Goal: Task Accomplishment & Management: Complete application form

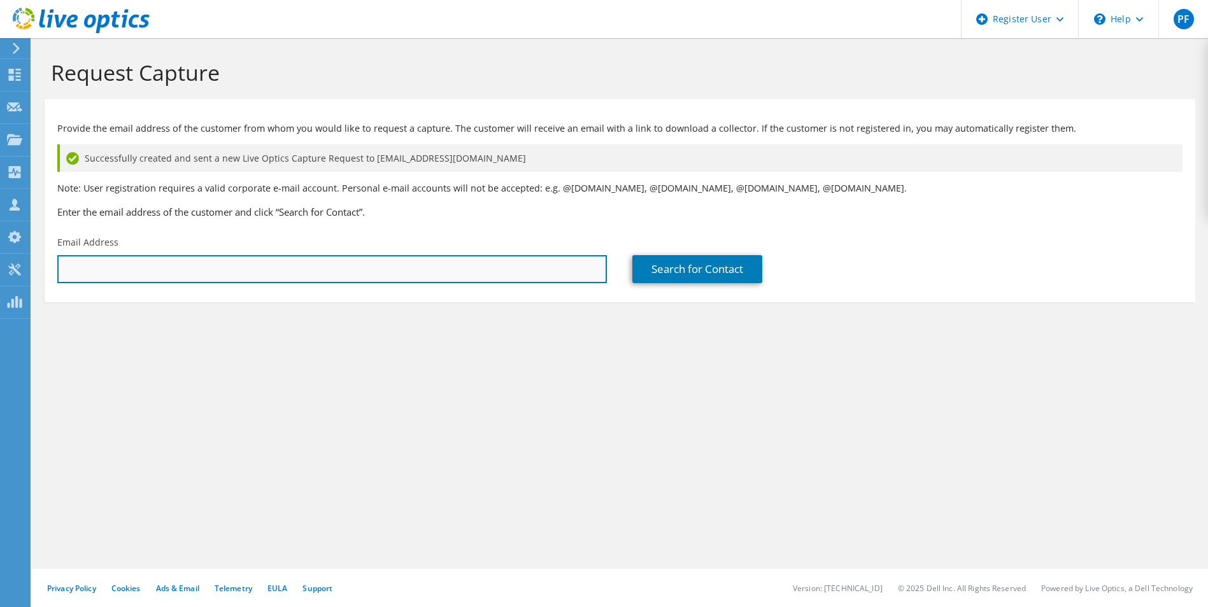
click at [286, 266] on input "text" at bounding box center [331, 269] width 549 height 28
paste input "[EMAIL_ADDRESS][DOMAIN_NAME]"
type input "[EMAIL_ADDRESS][DOMAIN_NAME]"
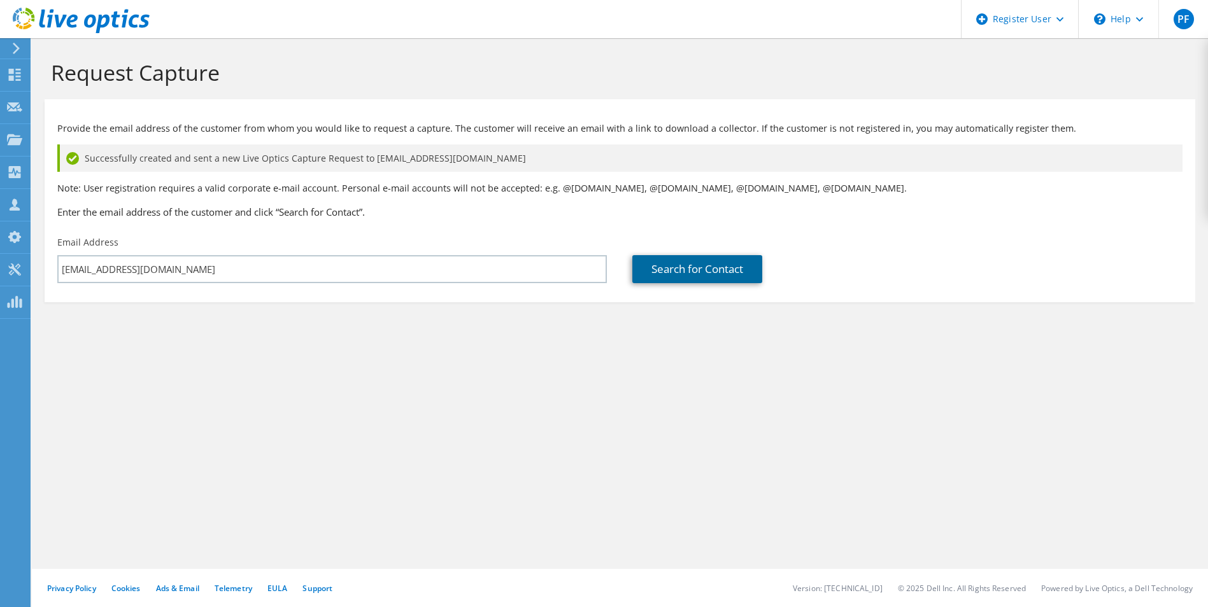
click at [672, 277] on link "Search for Contact" at bounding box center [697, 269] width 130 height 28
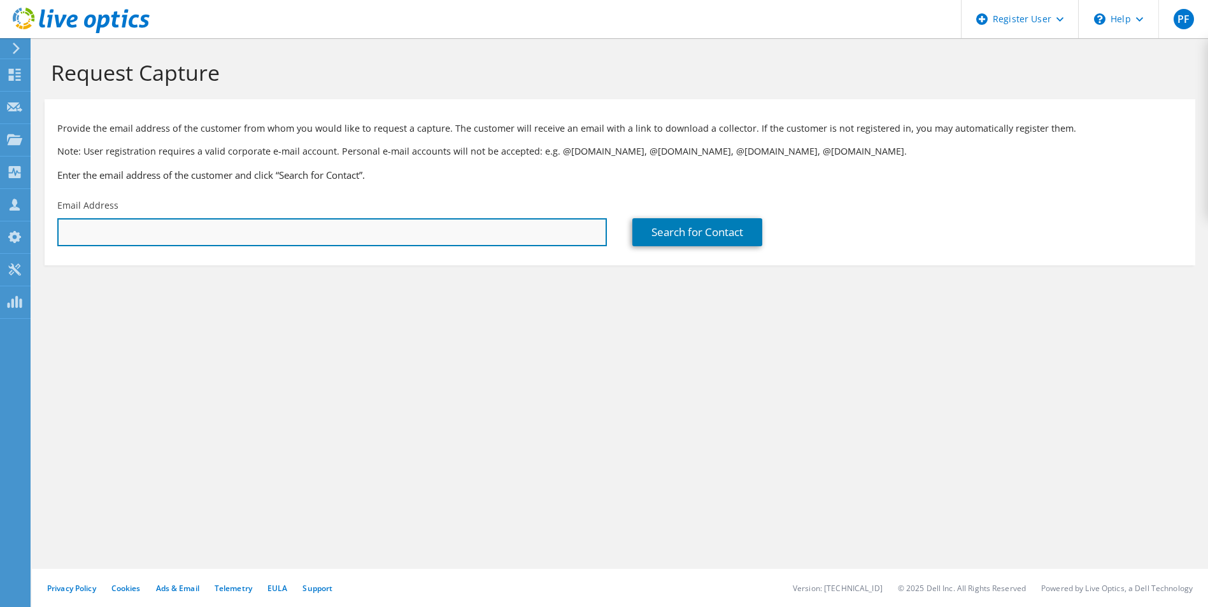
click at [201, 238] on input "text" at bounding box center [331, 232] width 549 height 28
paste input "[EMAIL_ADDRESS][DOMAIN_NAME]"
type input "[EMAIL_ADDRESS][DOMAIN_NAME]"
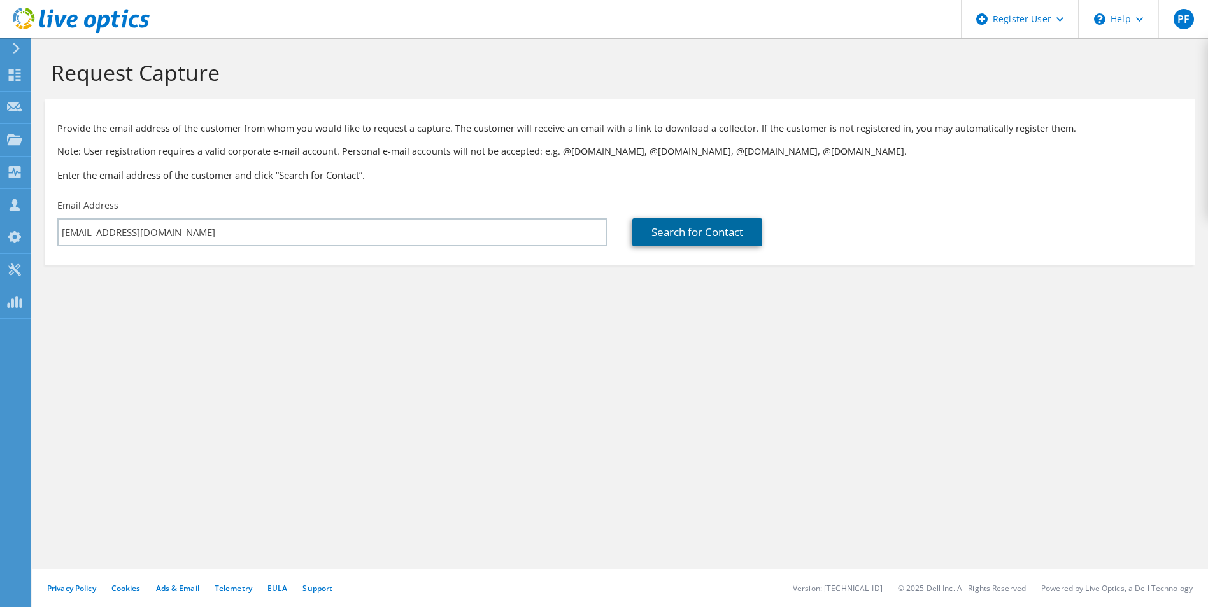
click at [698, 222] on link "Search for Contact" at bounding box center [697, 232] width 130 height 28
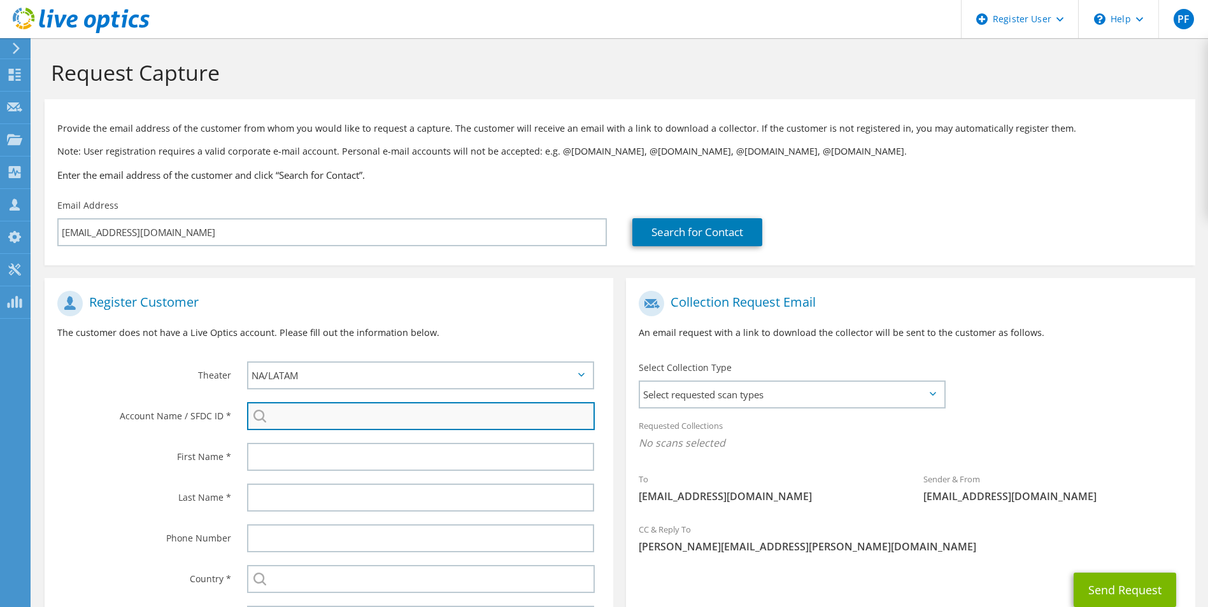
click at [375, 411] on input "search" at bounding box center [421, 416] width 348 height 28
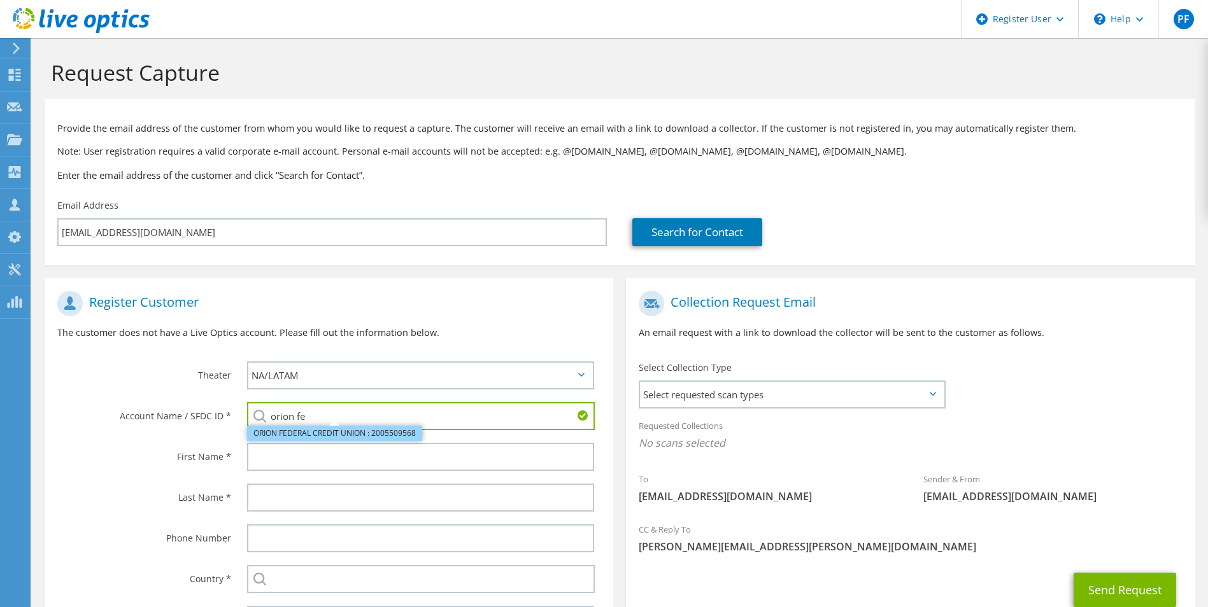
click at [338, 433] on li "ORION FEDERAL CREDIT UNION : 2005509568" at bounding box center [334, 433] width 175 height 15
type input "ORION FEDERAL CREDIT UNION : 2005509568"
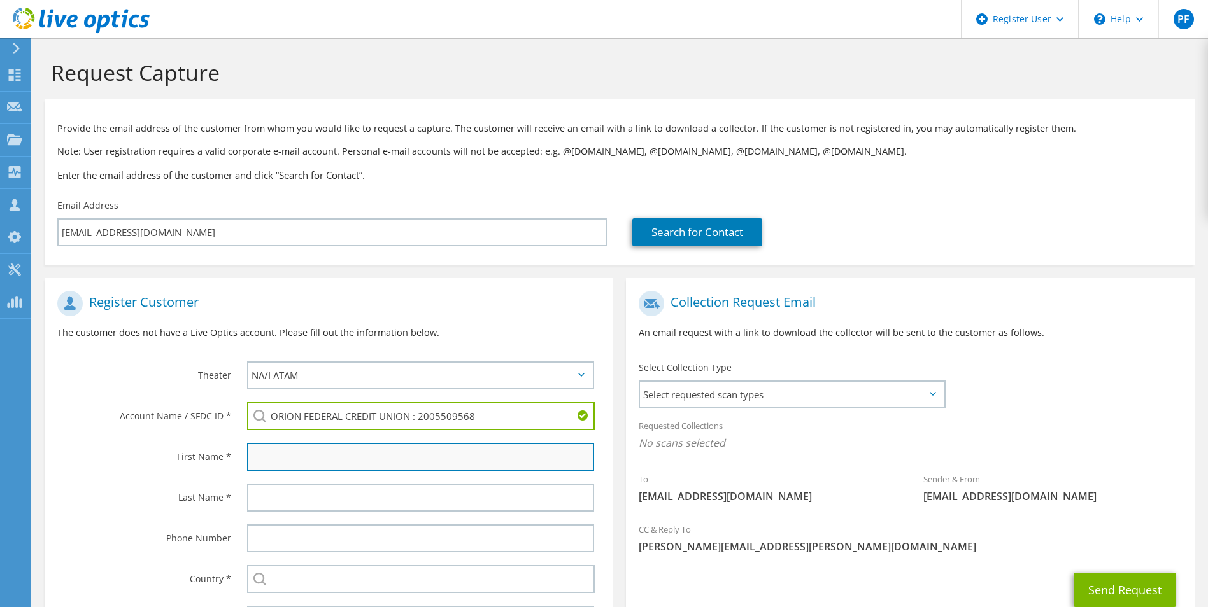
click at [309, 449] on input "text" at bounding box center [421, 457] width 348 height 28
type input "[PERSON_NAME]"
click at [281, 481] on div at bounding box center [423, 497] width 379 height 41
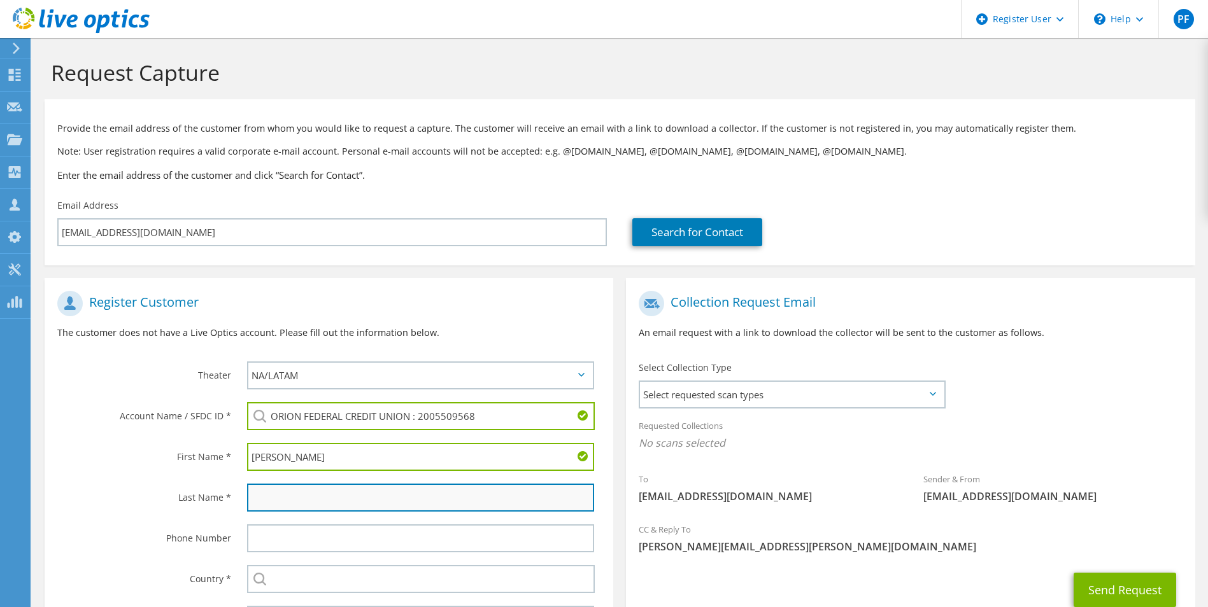
click at [278, 491] on input "text" at bounding box center [421, 498] width 348 height 28
type input "Pepper"
click at [113, 494] on label "Last Name *" at bounding box center [144, 494] width 174 height 20
click at [834, 401] on span "Select requested scan types" at bounding box center [791, 394] width 303 height 25
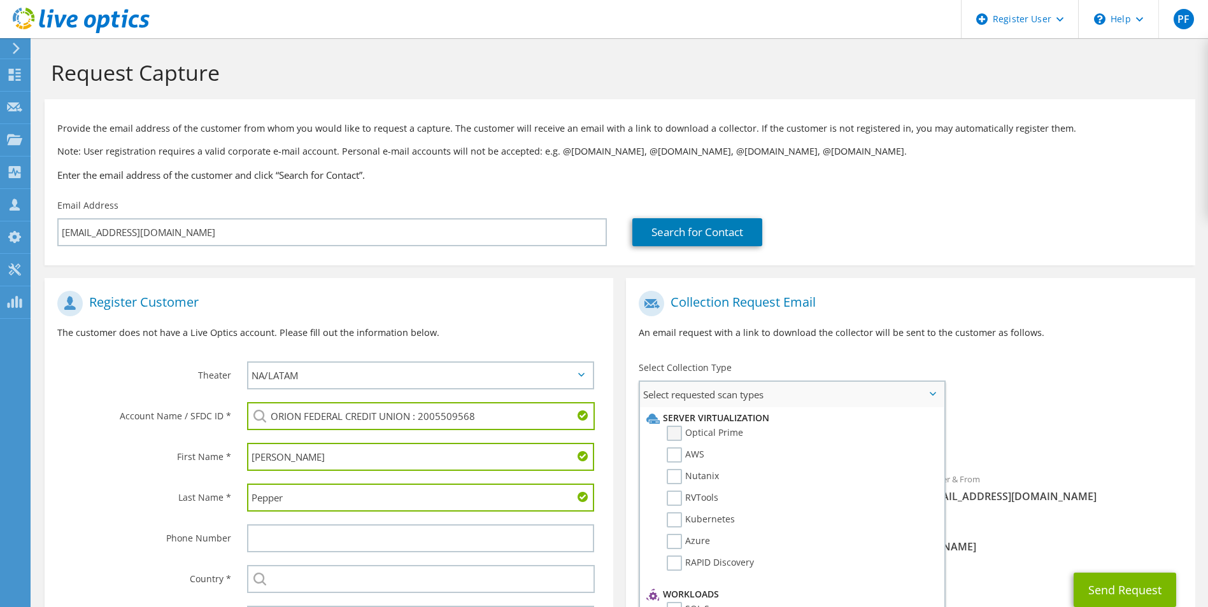
click at [707, 439] on label "Optical Prime" at bounding box center [705, 433] width 76 height 15
click at [0, 0] on input "Optical Prime" at bounding box center [0, 0] width 0 height 0
click at [1149, 383] on div "To JPEPPER@orionfcu.com Sender & From liveoptics@liveoptics.com" at bounding box center [910, 403] width 568 height 236
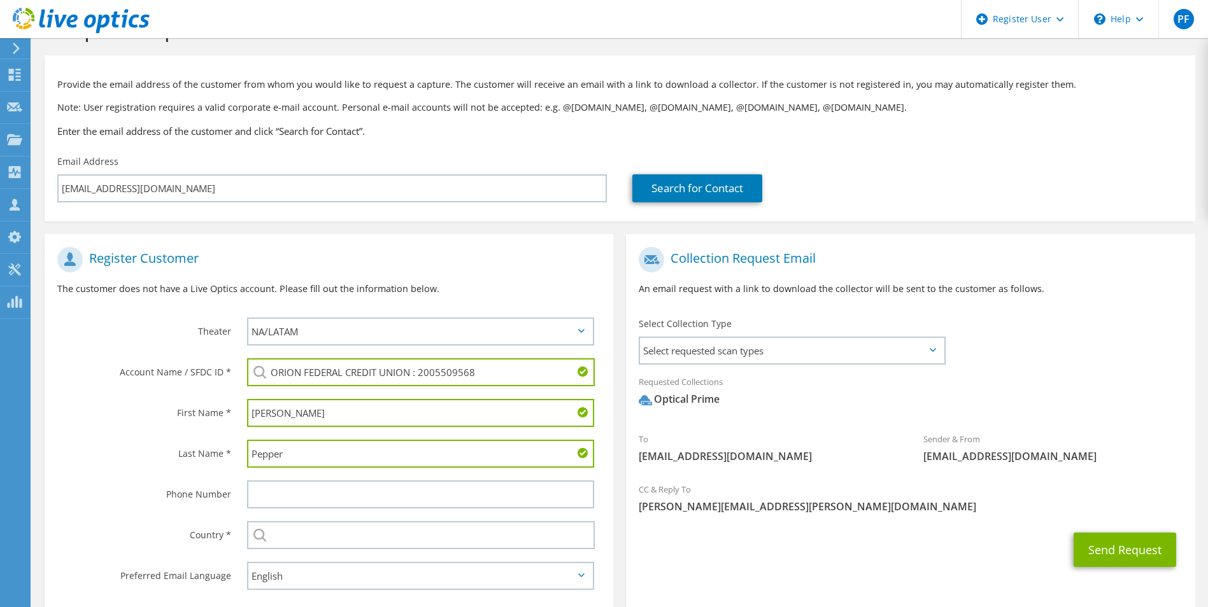
scroll to position [64, 0]
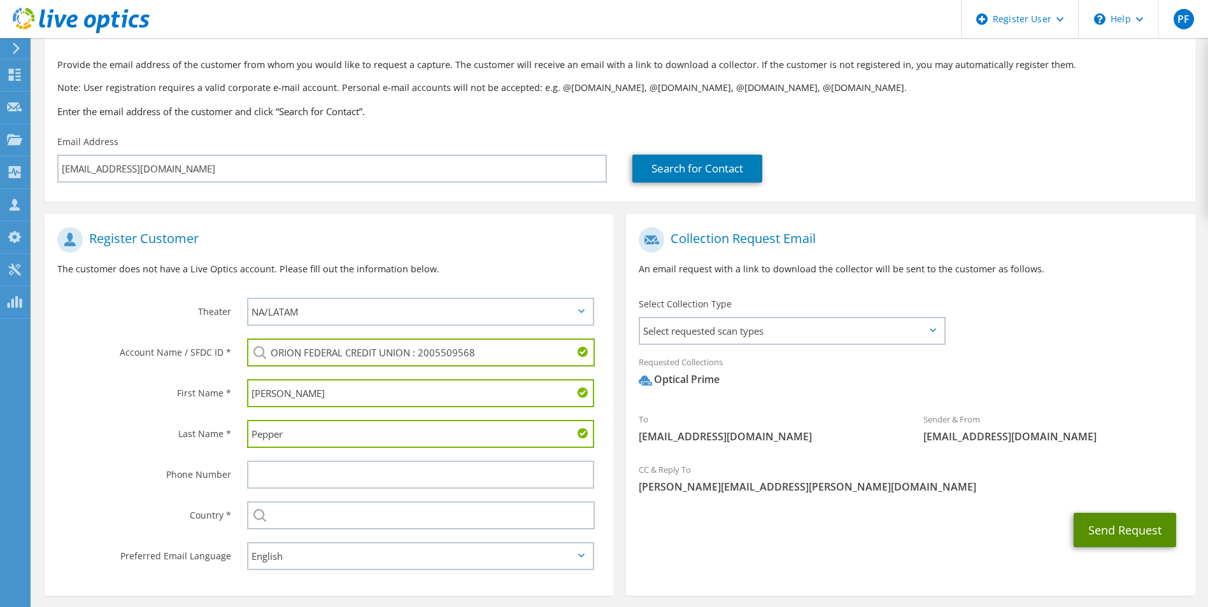
click at [1124, 523] on button "Send Request" at bounding box center [1124, 530] width 102 height 34
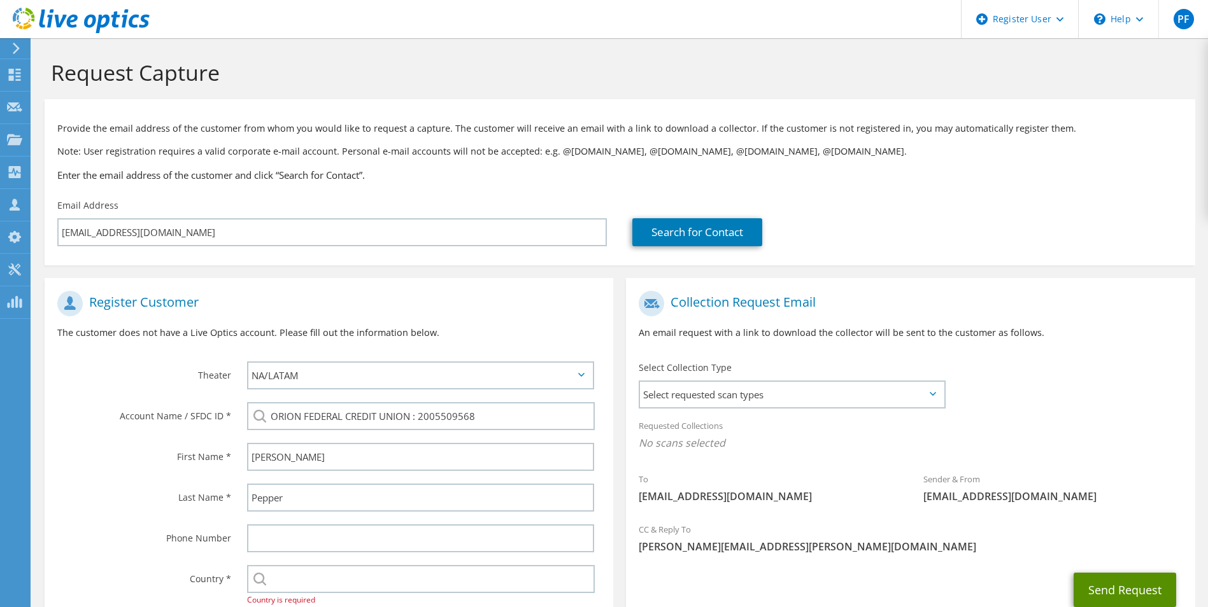
click at [1113, 586] on button "Send Request" at bounding box center [1124, 590] width 102 height 34
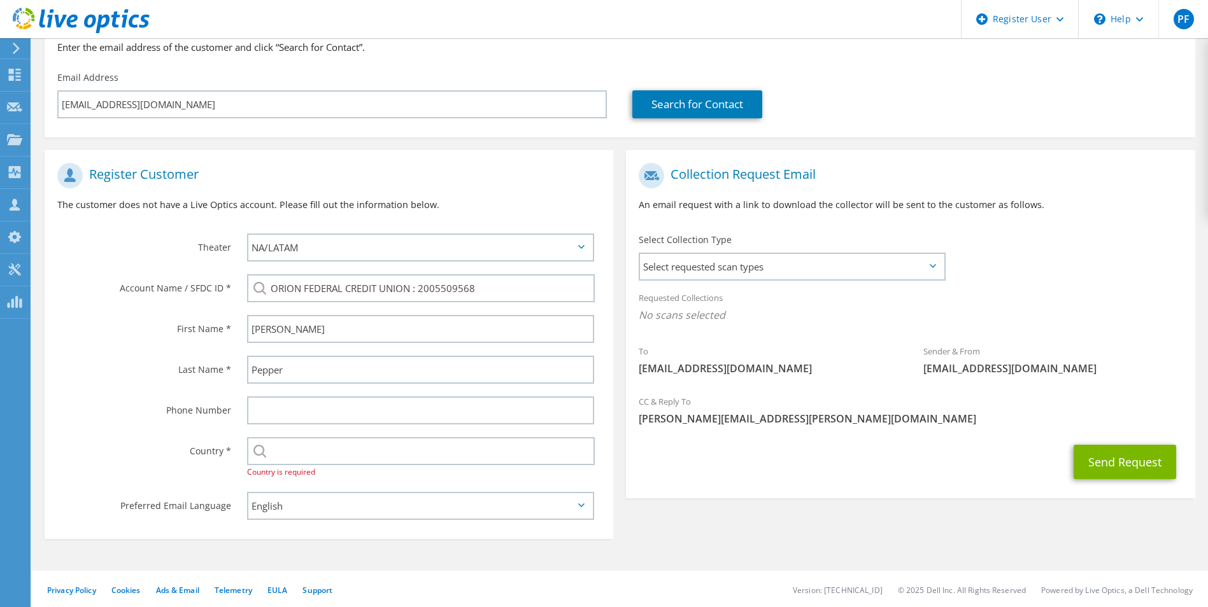
scroll to position [130, 0]
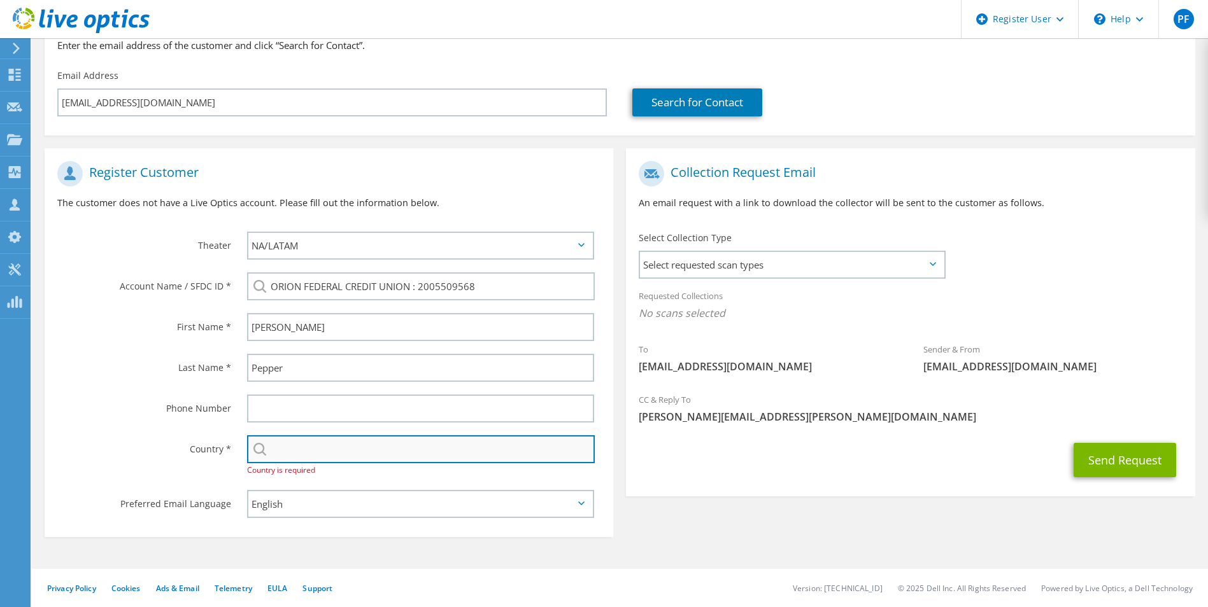
click at [325, 444] on input "text" at bounding box center [421, 449] width 348 height 28
type input "[GEOGRAPHIC_DATA]"
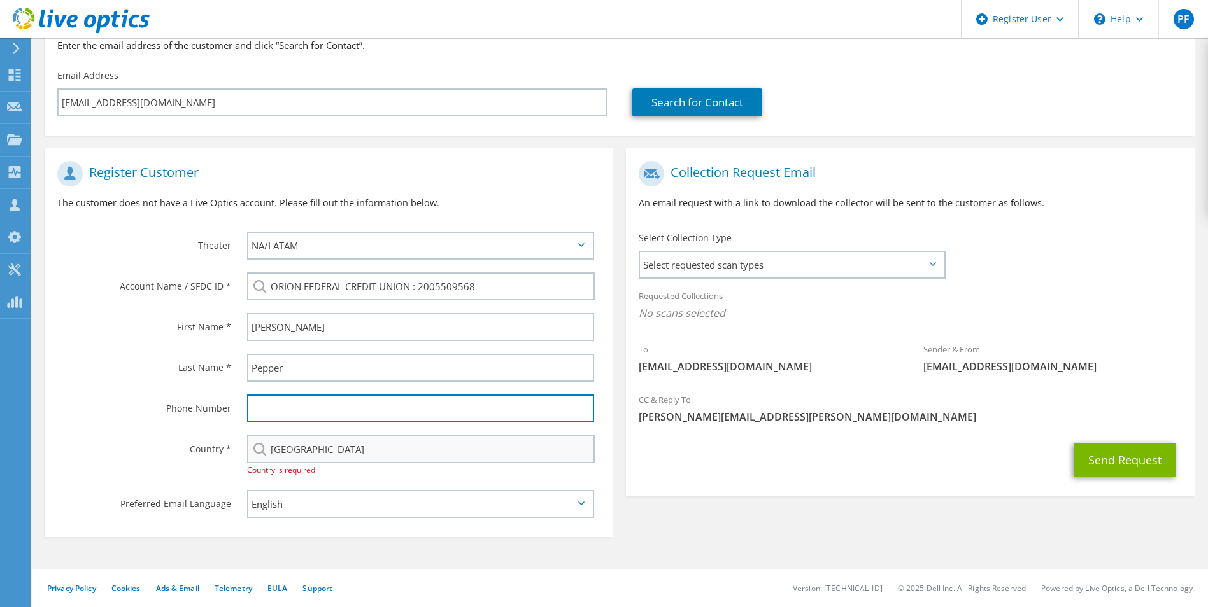
type input "7343416876"
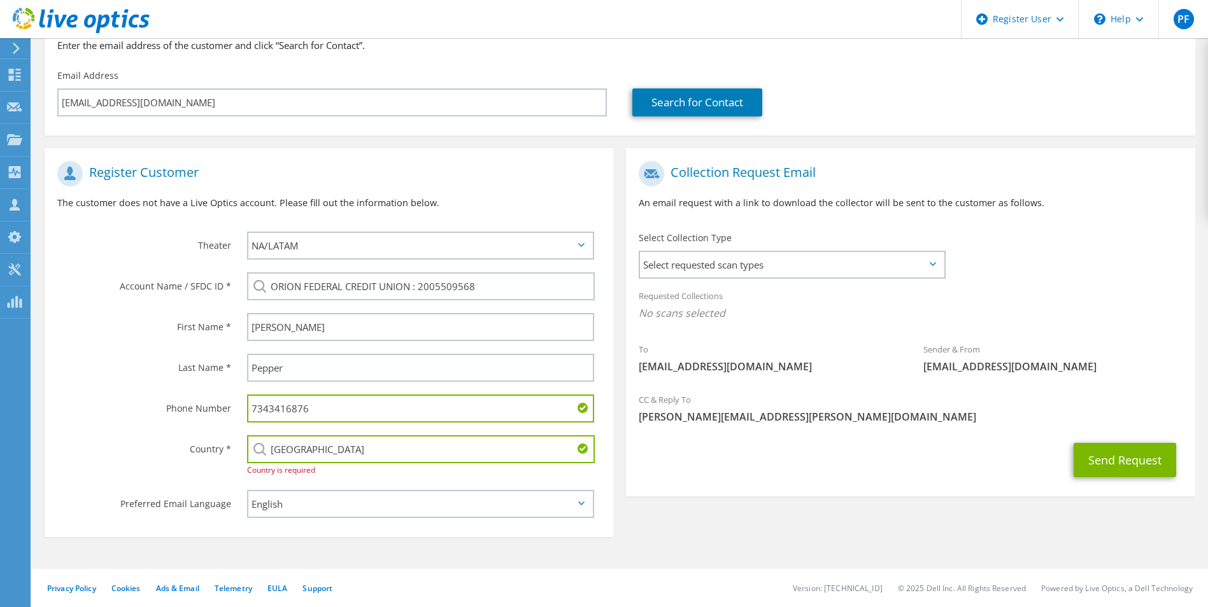
click at [140, 400] on label "Phone Number" at bounding box center [144, 405] width 174 height 20
drag, startPoint x: 344, startPoint y: 408, endPoint x: 211, endPoint y: 402, distance: 133.2
click at [211, 402] on div "Phone Number 7343416876" at bounding box center [329, 408] width 568 height 41
click at [191, 409] on label "Phone Number" at bounding box center [144, 405] width 174 height 20
drag, startPoint x: 47, startPoint y: 411, endPoint x: 79, endPoint y: 403, distance: 32.9
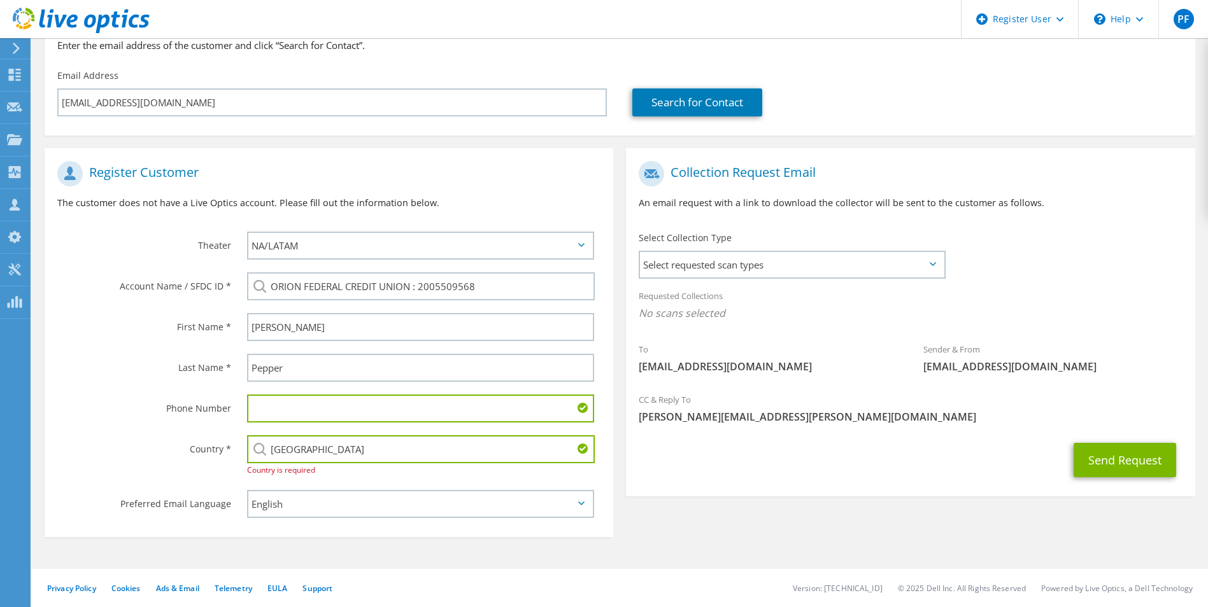
click at [71, 405] on div "Phone Number" at bounding box center [140, 407] width 190 height 39
click at [354, 422] on input "text" at bounding box center [421, 409] width 348 height 28
click at [144, 500] on label "Preferred Email Language" at bounding box center [144, 500] width 174 height 20
click at [710, 517] on div "Register Customer The customer does not have a Live Optics account. Please fill…" at bounding box center [619, 340] width 1163 height 408
click at [381, 441] on input "[GEOGRAPHIC_DATA]" at bounding box center [421, 449] width 348 height 28
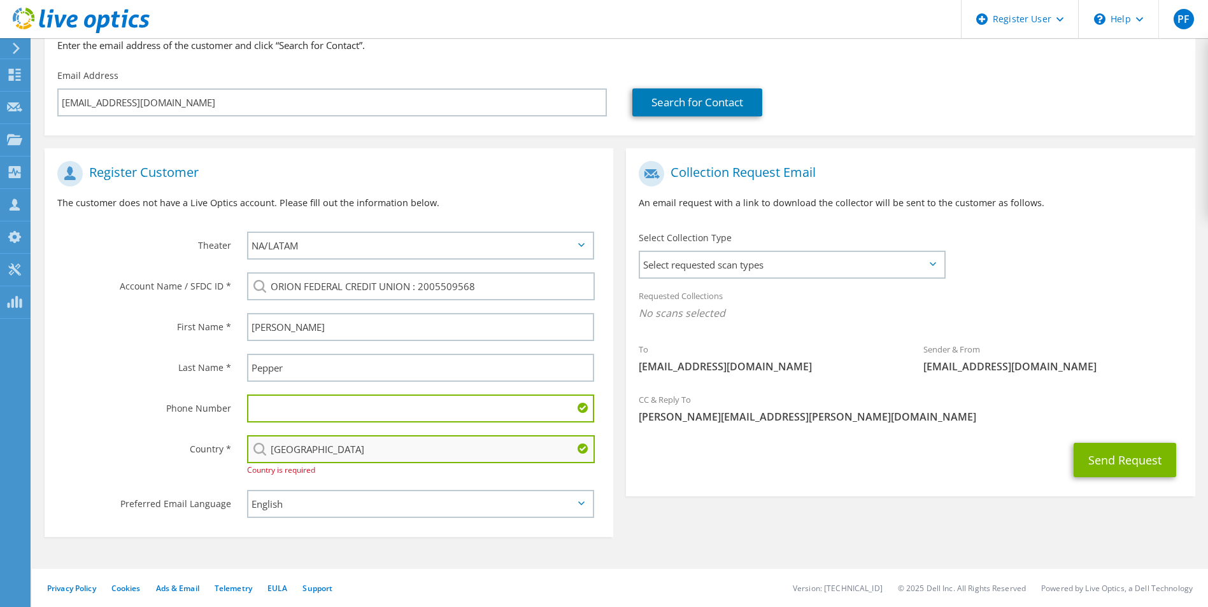
type input "2488808442"
drag, startPoint x: 336, startPoint y: 420, endPoint x: 211, endPoint y: 410, distance: 125.8
click at [211, 410] on div "Phone Number 2488808442" at bounding box center [329, 408] width 568 height 41
type input "\"
click at [167, 416] on div "Phone Number" at bounding box center [140, 407] width 190 height 39
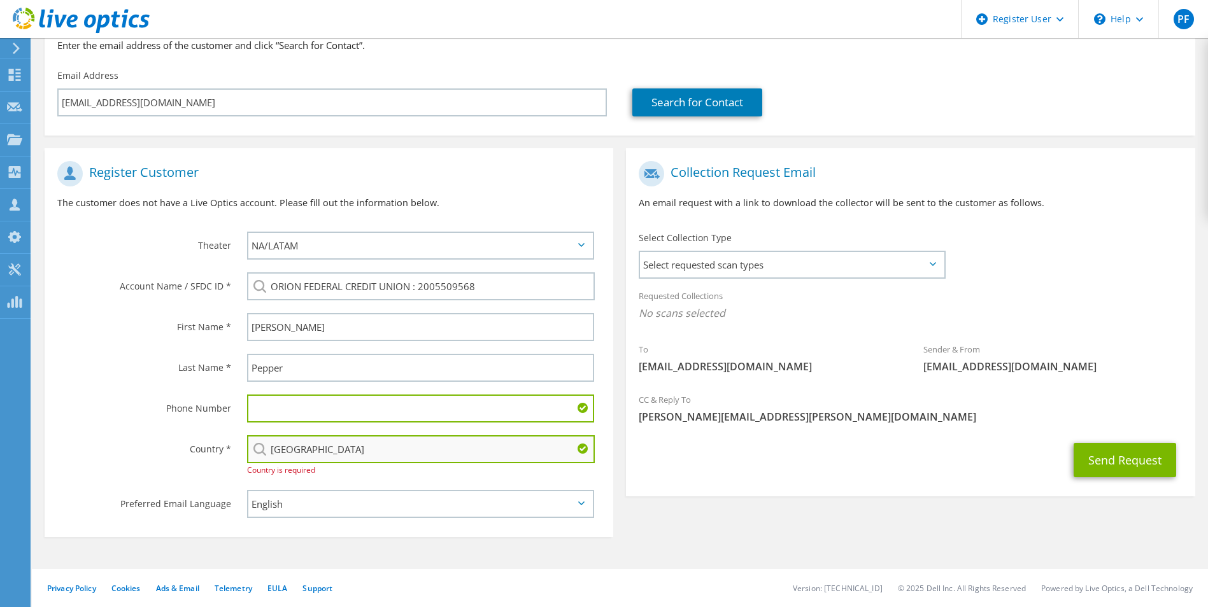
drag, startPoint x: 300, startPoint y: 484, endPoint x: 496, endPoint y: 450, distance: 199.1
click at [302, 484] on div "English Deutsch Español Français Italiano Polski Português Русский 한국어 中文 日本語" at bounding box center [423, 504] width 379 height 41
click at [1087, 457] on button "Send Request" at bounding box center [1124, 460] width 102 height 34
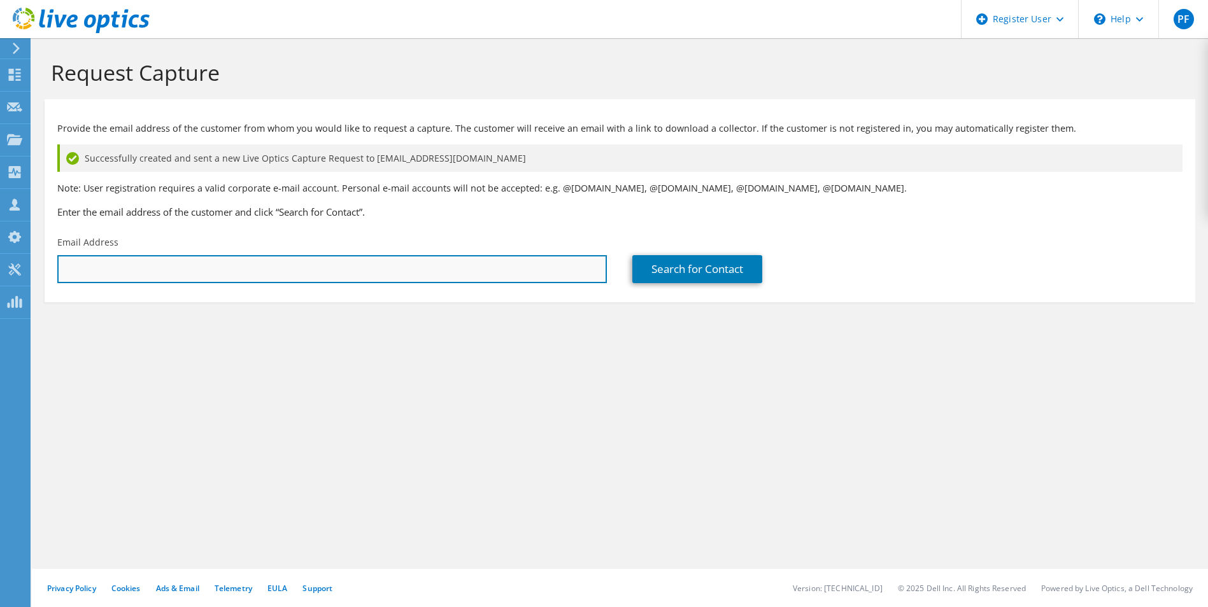
click at [164, 273] on input "text" at bounding box center [331, 269] width 549 height 28
paste input "SNEW@orionfcu.com"
type input "SNEW@orionfcu.com"
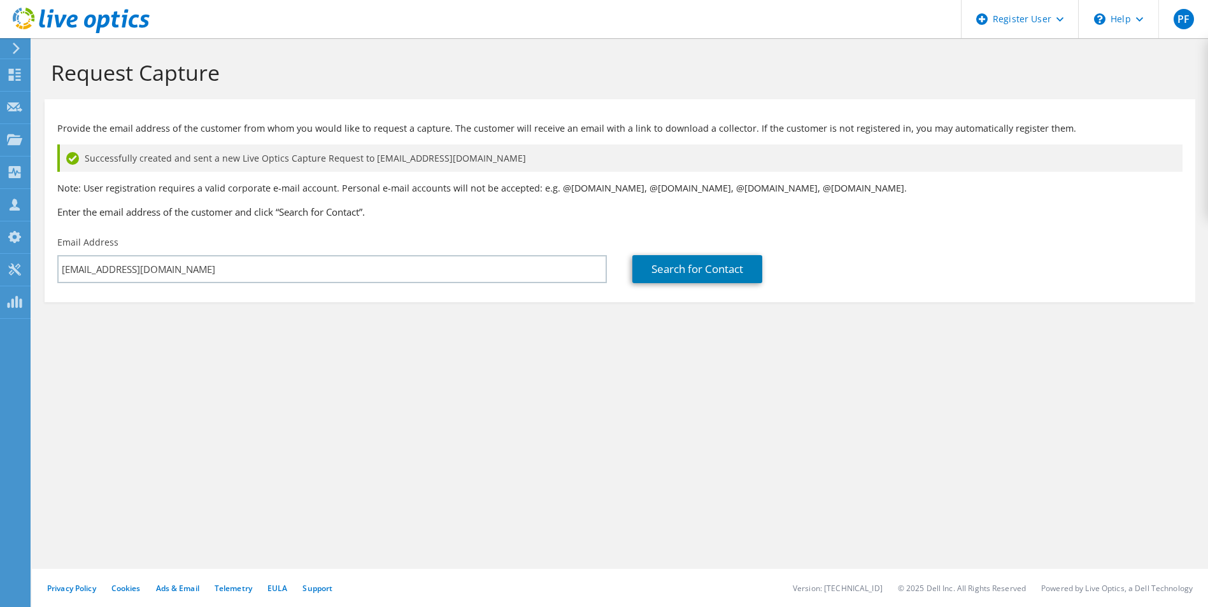
click at [478, 459] on div "Request Capture Provide the email address of the customer from whom you would l…" at bounding box center [620, 322] width 1176 height 569
click at [672, 263] on link "Search for Contact" at bounding box center [697, 269] width 130 height 28
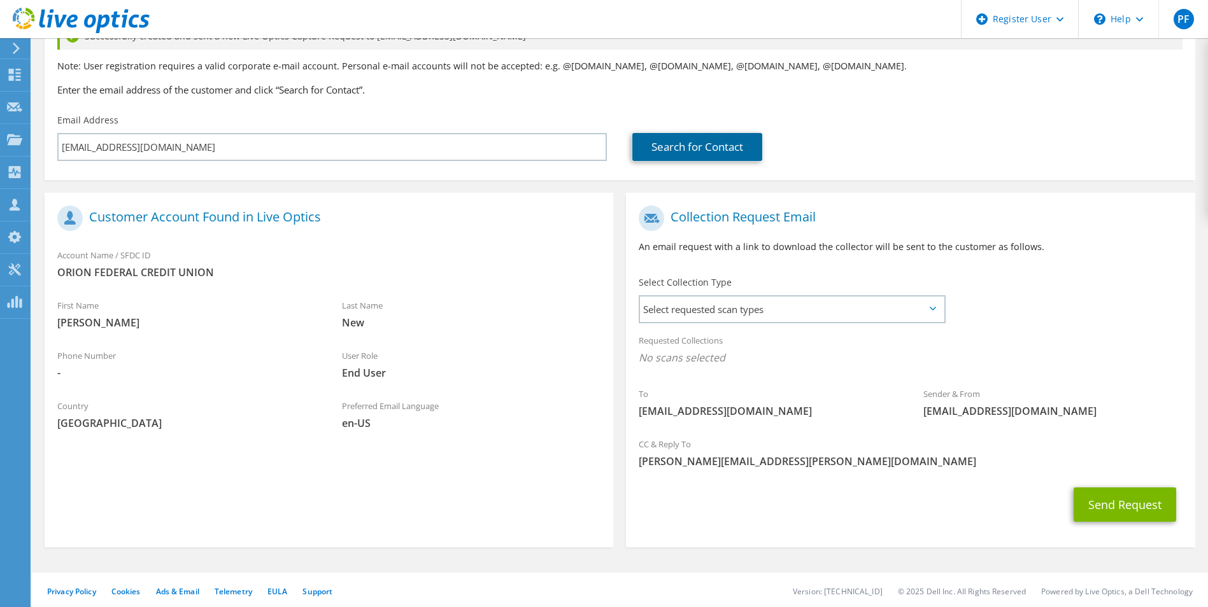
scroll to position [126, 0]
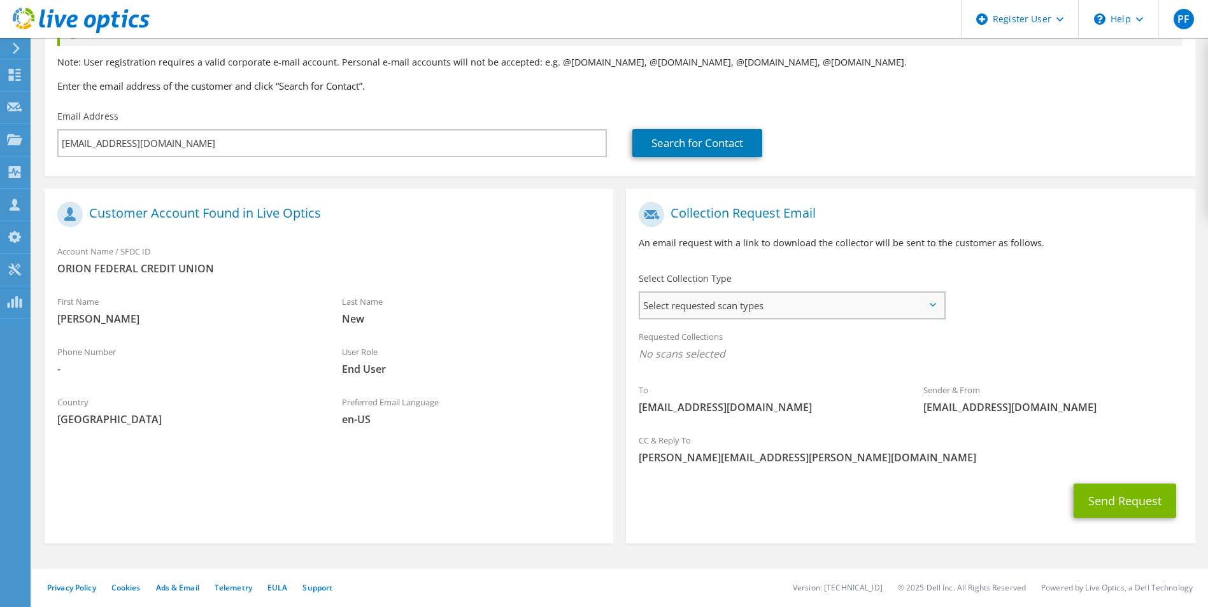
click at [702, 314] on span "Select requested scan types" at bounding box center [791, 305] width 303 height 25
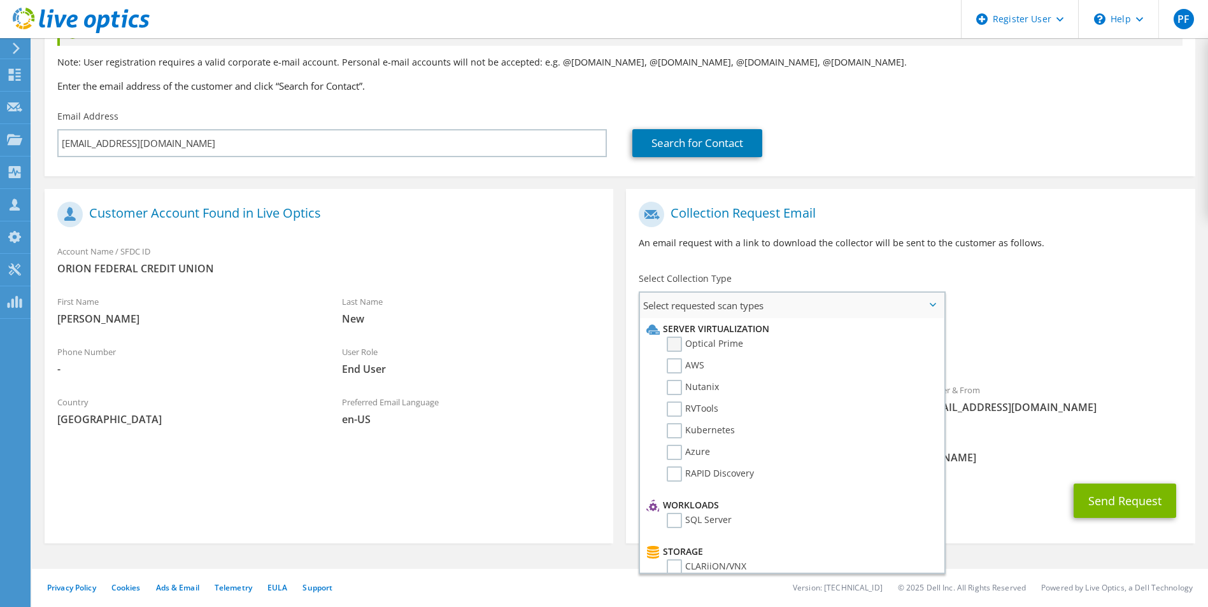
click at [715, 348] on label "Optical Prime" at bounding box center [705, 344] width 76 height 15
click at [0, 0] on input "Optical Prime" at bounding box center [0, 0] width 0 height 0
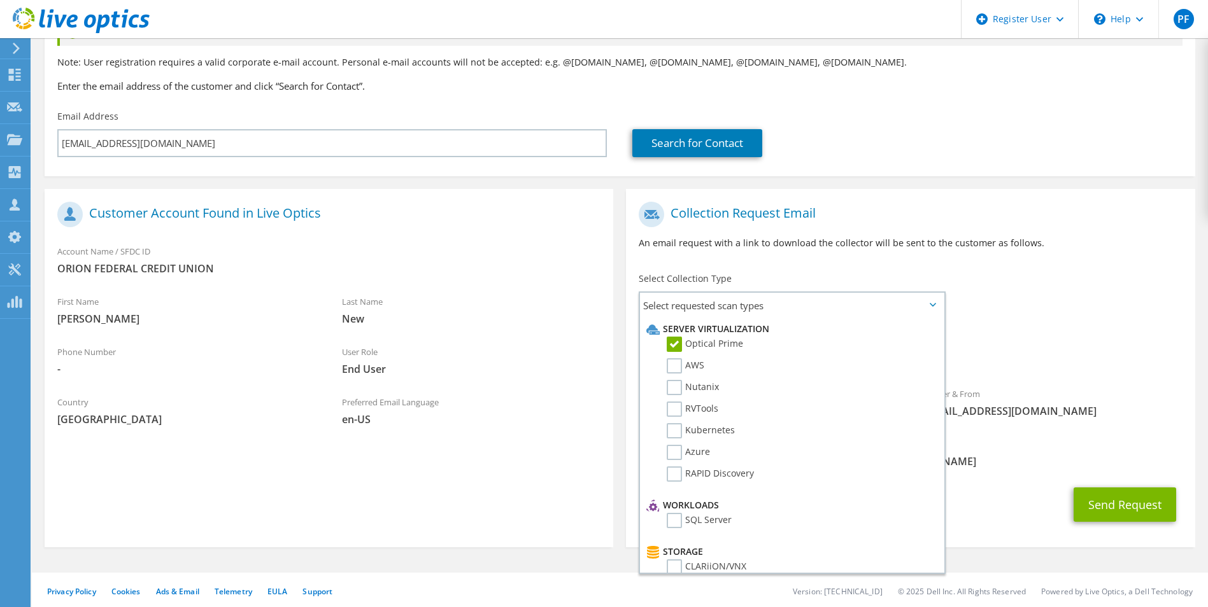
click at [614, 338] on div "Register Customer The customer does not have a Live Optics account. Please fill…" at bounding box center [328, 371] width 581 height 365
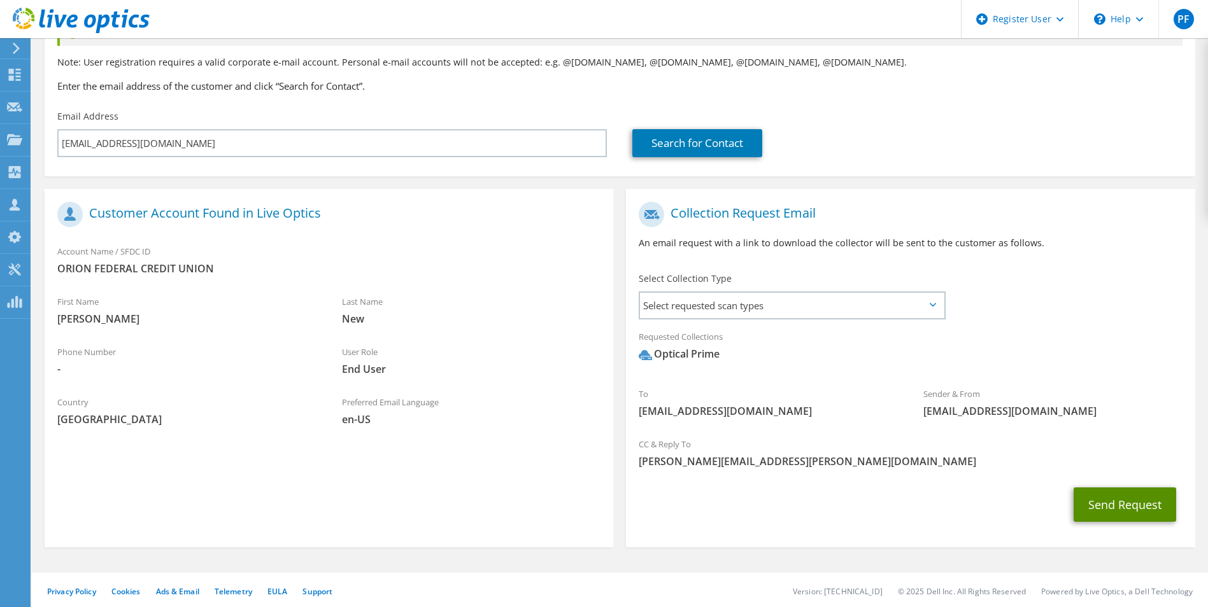
click at [1137, 505] on button "Send Request" at bounding box center [1124, 505] width 102 height 34
